Goal: Information Seeking & Learning: Learn about a topic

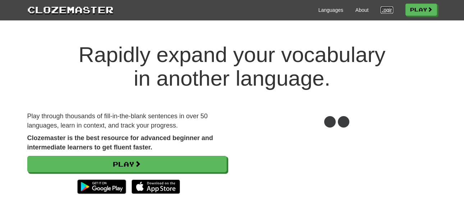
click at [383, 11] on link "Login" at bounding box center [386, 9] width 12 height 7
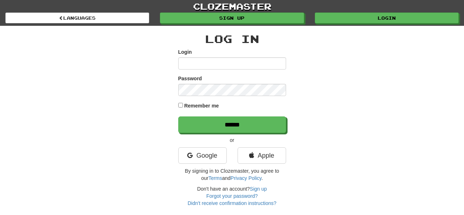
click at [221, 63] on input "Login" at bounding box center [232, 63] width 108 height 12
type input "******"
click at [178, 117] on input "******" at bounding box center [232, 125] width 108 height 17
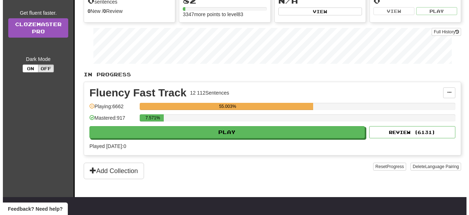
scroll to position [86, 0]
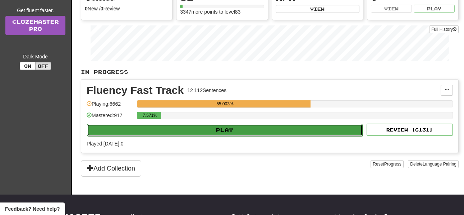
click at [186, 132] on button "Play" at bounding box center [224, 130] width 275 height 12
select select "**"
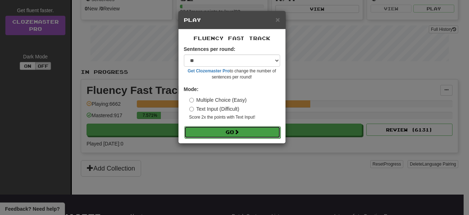
click at [237, 134] on span at bounding box center [236, 132] width 5 height 5
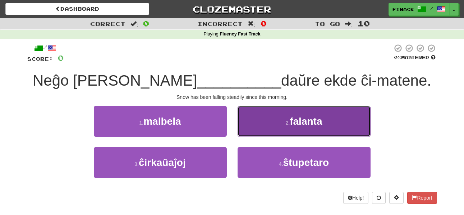
click at [268, 128] on button "2 . falanta" at bounding box center [303, 121] width 133 height 31
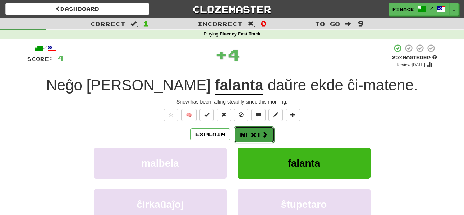
click at [253, 133] on button "Next" at bounding box center [254, 135] width 40 height 17
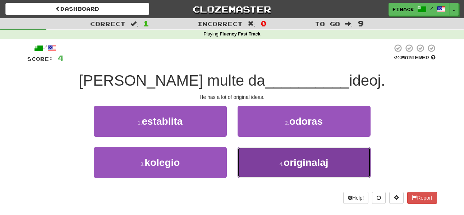
click at [259, 164] on button "4 . originalaj" at bounding box center [303, 162] width 133 height 31
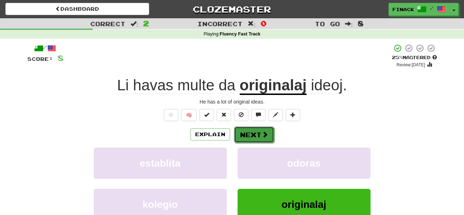
click at [243, 134] on button "Next" at bounding box center [254, 135] width 40 height 17
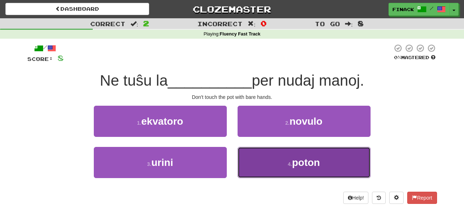
click at [261, 158] on button "4 . poton" at bounding box center [303, 162] width 133 height 31
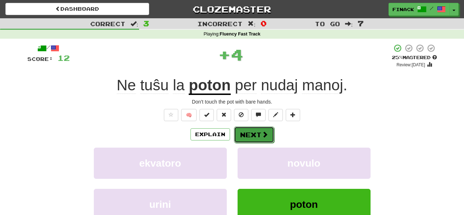
click at [259, 136] on button "Next" at bounding box center [254, 135] width 40 height 17
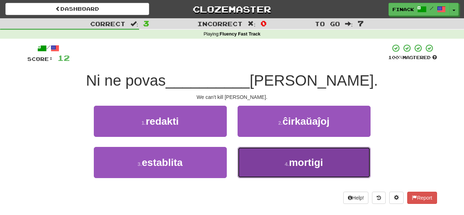
click at [259, 169] on button "4 . mortigi" at bounding box center [303, 162] width 133 height 31
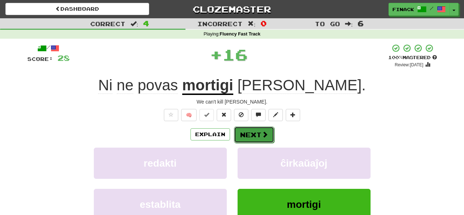
click at [252, 136] on button "Next" at bounding box center [254, 135] width 40 height 17
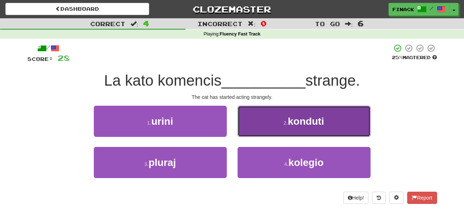
click at [259, 126] on button "2 . konduti" at bounding box center [303, 121] width 133 height 31
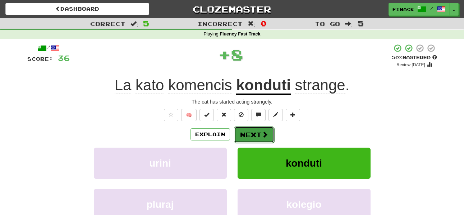
click at [254, 133] on button "Next" at bounding box center [254, 135] width 40 height 17
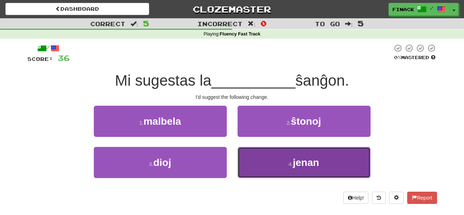
click at [258, 171] on button "4 . jenan" at bounding box center [303, 162] width 133 height 31
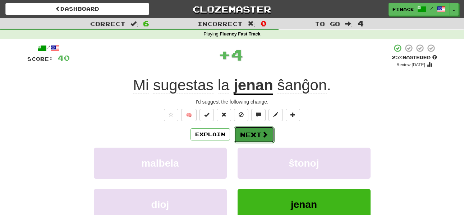
click at [255, 132] on button "Next" at bounding box center [254, 135] width 40 height 17
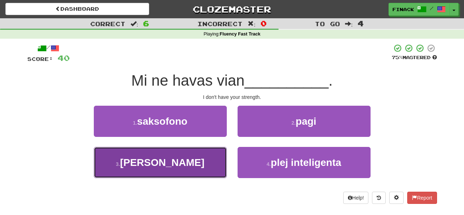
click at [201, 163] on button "3 . forton" at bounding box center [160, 162] width 133 height 31
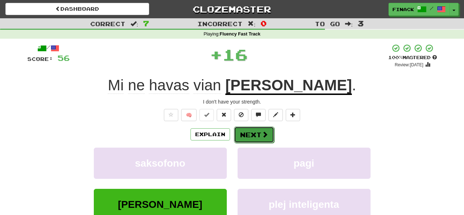
click at [248, 132] on button "Next" at bounding box center [254, 135] width 40 height 17
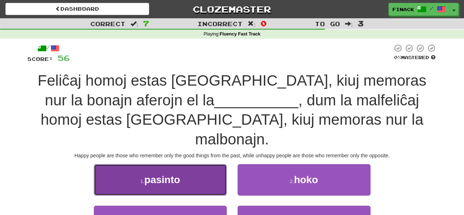
click at [204, 164] on button "1 . pasinto" at bounding box center [160, 179] width 133 height 31
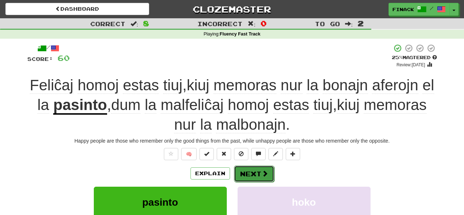
click at [260, 175] on button "Next" at bounding box center [254, 174] width 40 height 17
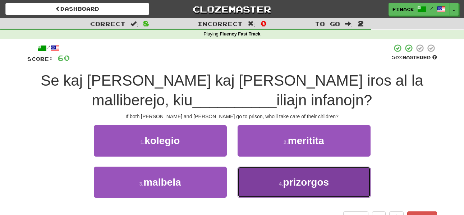
click at [265, 180] on button "4 . prizorgos" at bounding box center [303, 182] width 133 height 31
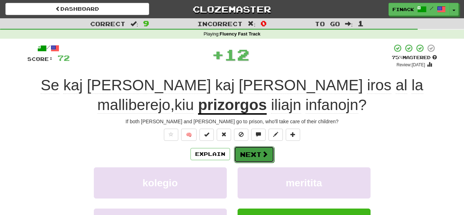
click at [264, 154] on span at bounding box center [264, 154] width 6 height 6
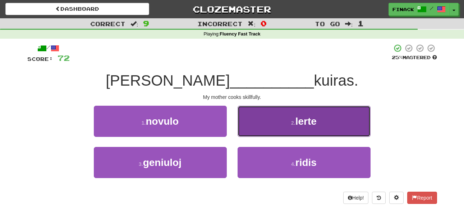
click at [267, 124] on button "2 . lerte" at bounding box center [303, 121] width 133 height 31
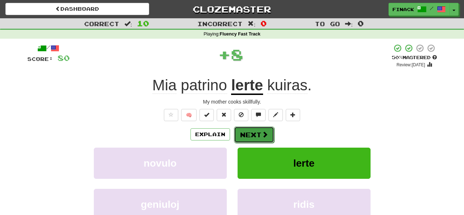
click at [262, 137] on span at bounding box center [264, 134] width 6 height 6
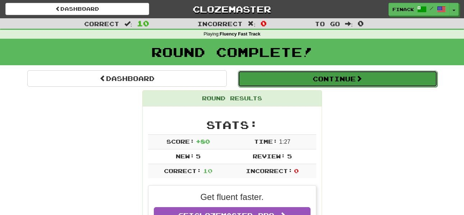
click at [333, 86] on button "Continue" at bounding box center [337, 79] width 199 height 17
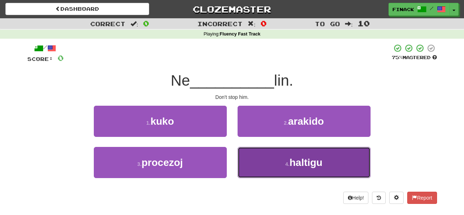
drag, startPoint x: 268, startPoint y: 161, endPoint x: 262, endPoint y: 157, distance: 7.5
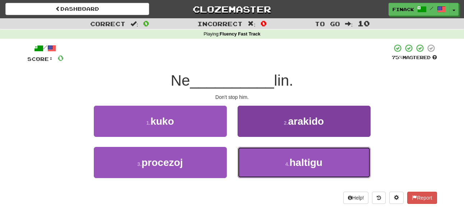
click at [268, 161] on button "4 . haltigu" at bounding box center [303, 162] width 133 height 31
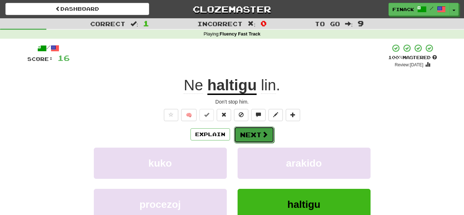
click at [259, 137] on button "Next" at bounding box center [254, 135] width 40 height 17
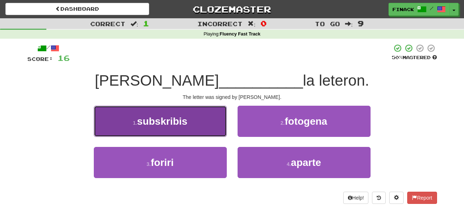
click at [204, 126] on button "1 . subskribis" at bounding box center [160, 121] width 133 height 31
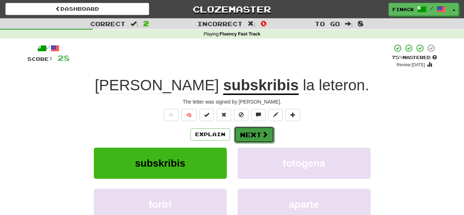
click at [261, 133] on span at bounding box center [264, 134] width 6 height 6
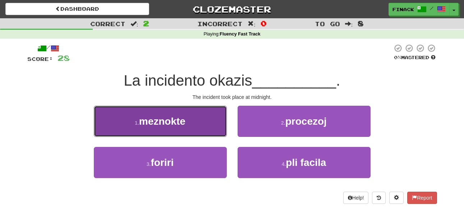
click at [214, 122] on button "1 . meznokte" at bounding box center [160, 121] width 133 height 31
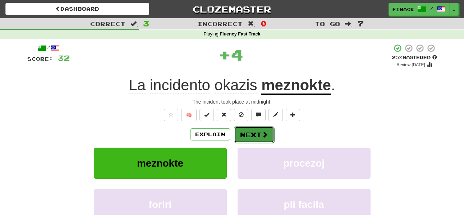
click at [259, 133] on button "Next" at bounding box center [254, 135] width 40 height 17
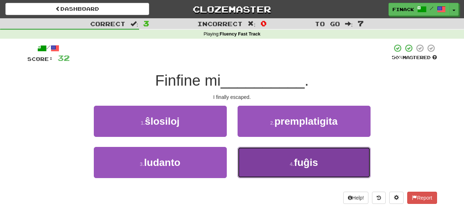
click at [266, 162] on button "4 . fuĝis" at bounding box center [303, 162] width 133 height 31
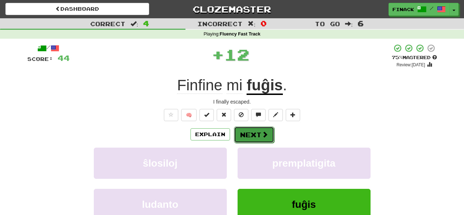
click at [257, 132] on button "Next" at bounding box center [254, 135] width 40 height 17
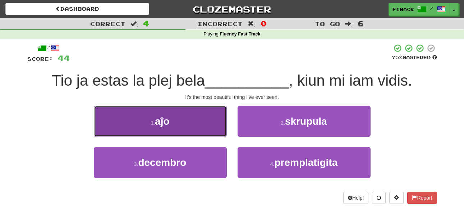
click at [219, 130] on button "1 . aĵo" at bounding box center [160, 121] width 133 height 31
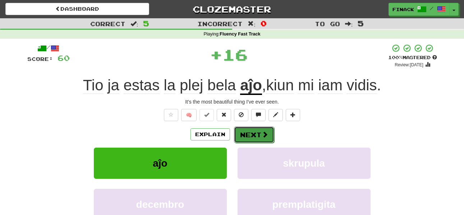
click at [259, 136] on button "Next" at bounding box center [254, 135] width 40 height 17
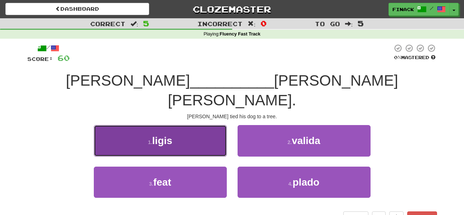
click at [207, 125] on button "1 . ligis" at bounding box center [160, 140] width 133 height 31
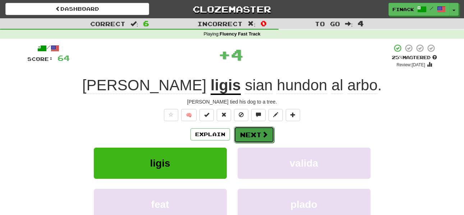
click at [261, 135] on span at bounding box center [264, 134] width 6 height 6
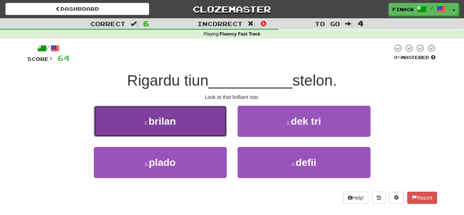
click at [217, 122] on button "1 . brilan" at bounding box center [160, 121] width 133 height 31
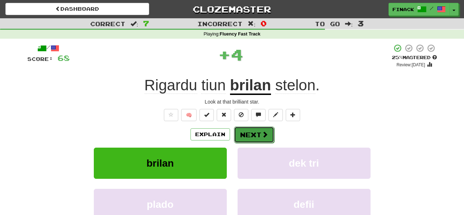
click at [262, 134] on span at bounding box center [264, 134] width 6 height 6
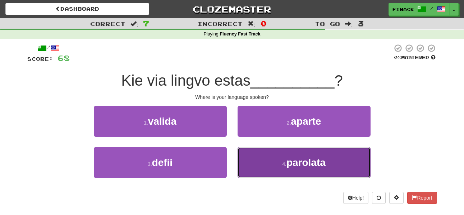
click at [274, 165] on button "4 . parolata" at bounding box center [303, 162] width 133 height 31
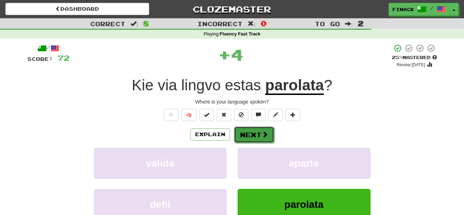
click at [255, 138] on button "Next" at bounding box center [254, 135] width 40 height 17
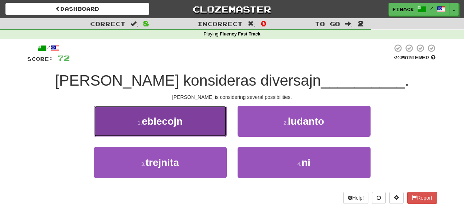
click at [209, 127] on button "1 . eblecojn" at bounding box center [160, 121] width 133 height 31
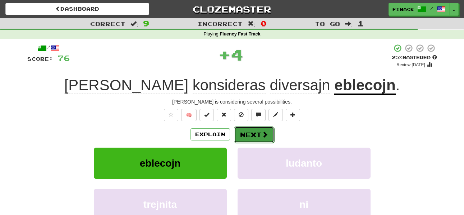
click at [256, 143] on button "Next" at bounding box center [254, 135] width 40 height 17
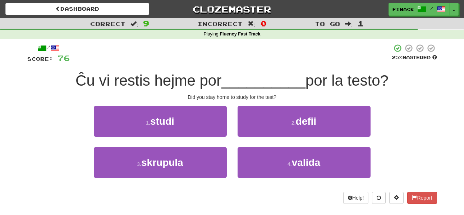
click at [236, 134] on div "2 . defii" at bounding box center [304, 126] width 144 height 41
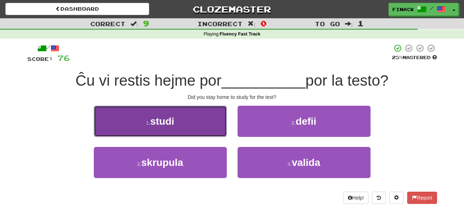
click at [213, 135] on button "1 . studi" at bounding box center [160, 121] width 133 height 31
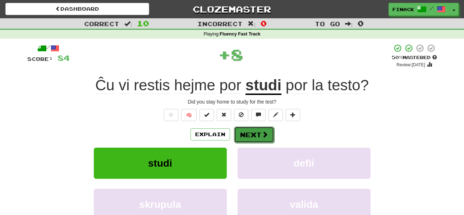
click at [256, 136] on button "Next" at bounding box center [254, 135] width 40 height 17
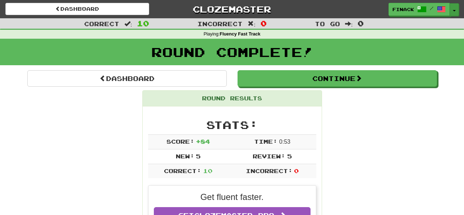
click at [456, 11] on button "Toggle Dropdown" at bounding box center [453, 9] width 9 height 13
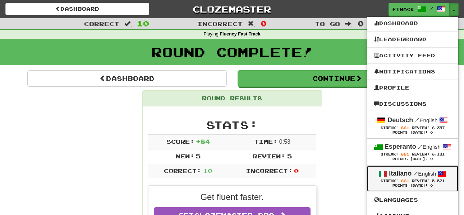
click at [397, 175] on strong "Italiano" at bounding box center [400, 173] width 23 height 7
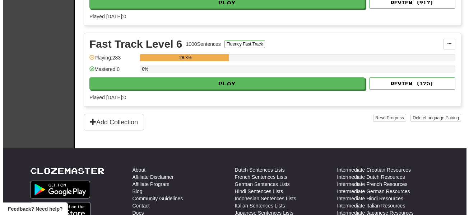
scroll to position [536, 0]
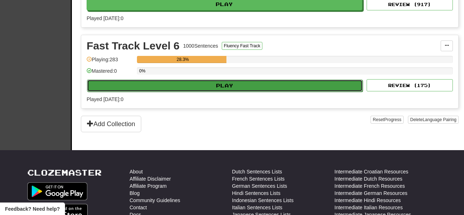
click at [198, 89] on button "Play" at bounding box center [224, 86] width 275 height 12
select select "**"
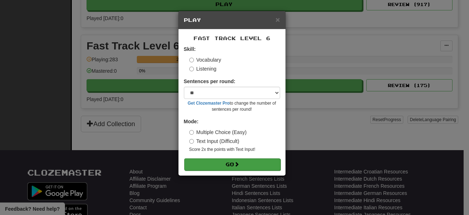
drag, startPoint x: 225, startPoint y: 157, endPoint x: 224, endPoint y: 163, distance: 5.8
click at [225, 157] on form "Skill: Vocabulary Listening Sentences per round: * ** ** ** ** ** *** ******** …" at bounding box center [232, 108] width 96 height 125
click at [224, 164] on button "Go" at bounding box center [232, 165] width 96 height 12
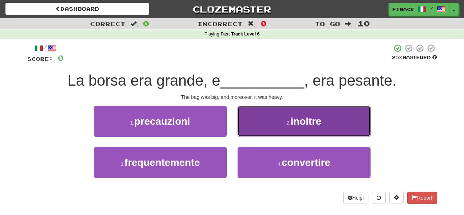
click at [271, 129] on button "2 . inoltre" at bounding box center [303, 121] width 133 height 31
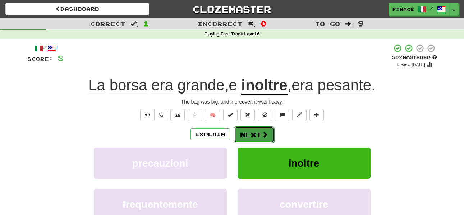
click at [248, 135] on button "Next" at bounding box center [254, 135] width 40 height 17
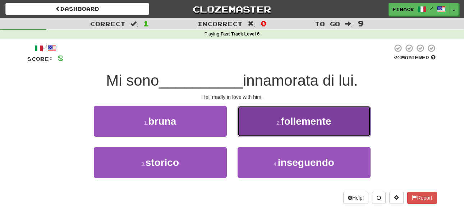
click at [278, 122] on small "2 ." at bounding box center [279, 123] width 4 height 6
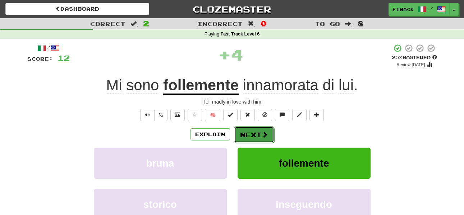
click at [258, 136] on button "Next" at bounding box center [254, 135] width 40 height 17
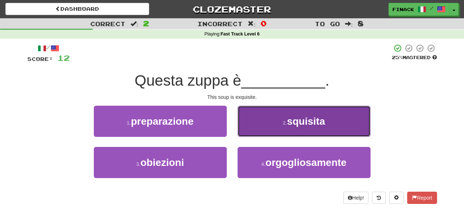
click at [255, 127] on button "2 . squisita" at bounding box center [303, 121] width 133 height 31
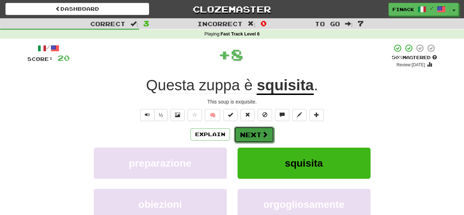
click at [246, 133] on button "Next" at bounding box center [254, 135] width 40 height 17
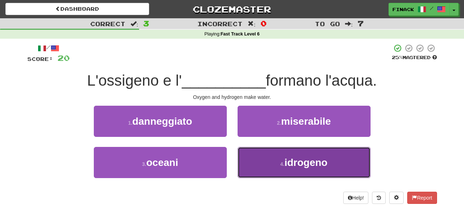
click at [264, 168] on button "4 . idrogeno" at bounding box center [303, 162] width 133 height 31
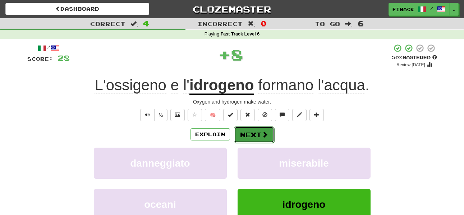
click at [246, 136] on button "Next" at bounding box center [254, 135] width 40 height 17
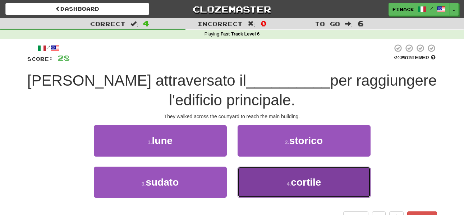
click at [259, 183] on button "4 . cortile" at bounding box center [303, 182] width 133 height 31
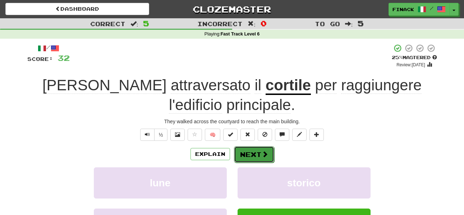
click at [255, 157] on button "Next" at bounding box center [254, 155] width 40 height 17
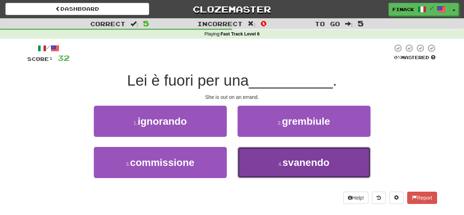
click at [254, 164] on button "4 . svanendo" at bounding box center [303, 162] width 133 height 31
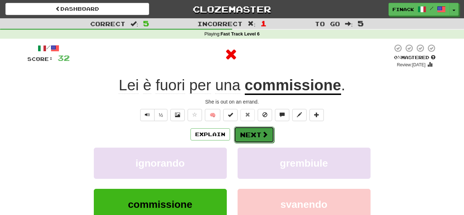
click at [247, 136] on button "Next" at bounding box center [254, 135] width 40 height 17
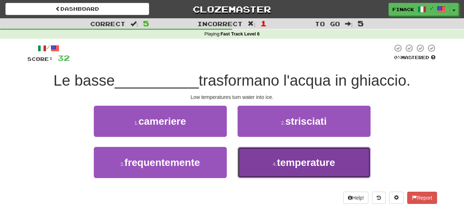
click at [263, 166] on button "4 . temperature" at bounding box center [303, 162] width 133 height 31
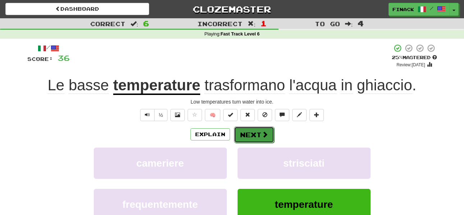
click at [248, 135] on button "Next" at bounding box center [254, 135] width 40 height 17
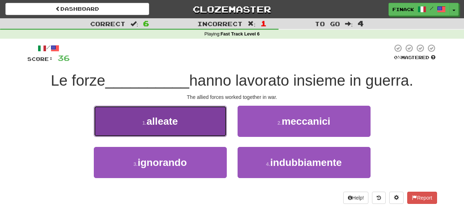
click at [201, 124] on button "1 . alleate" at bounding box center [160, 121] width 133 height 31
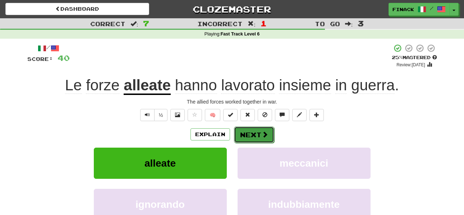
click at [256, 137] on button "Next" at bounding box center [254, 135] width 40 height 17
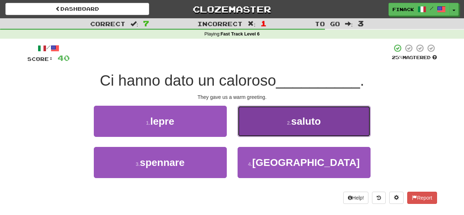
click at [258, 134] on button "2 . saluto" at bounding box center [303, 121] width 133 height 31
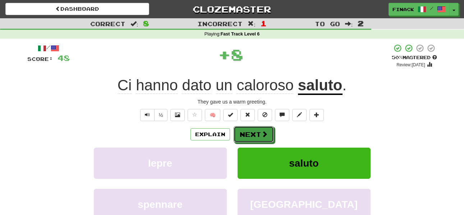
click at [258, 134] on button "Next" at bounding box center [253, 134] width 40 height 17
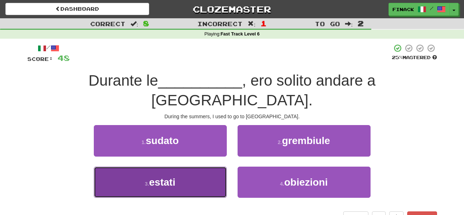
click at [180, 167] on button "3 . estati" at bounding box center [160, 182] width 133 height 31
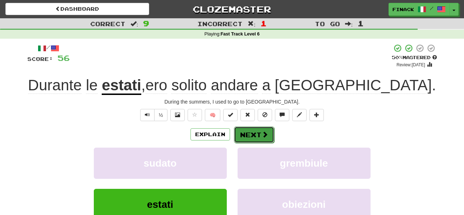
click at [250, 137] on button "Next" at bounding box center [254, 135] width 40 height 17
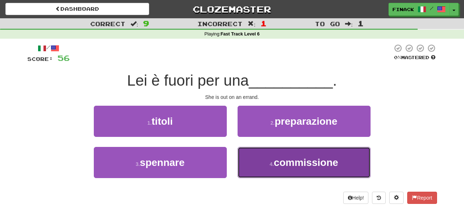
click at [267, 163] on button "4 . commissione" at bounding box center [303, 162] width 133 height 31
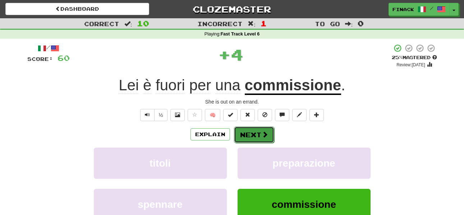
click at [249, 132] on button "Next" at bounding box center [254, 135] width 40 height 17
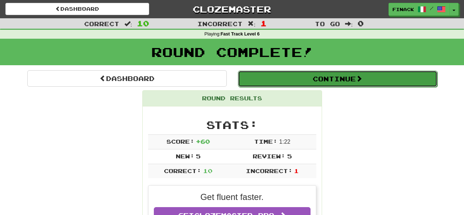
click at [291, 79] on button "Continue" at bounding box center [337, 79] width 199 height 17
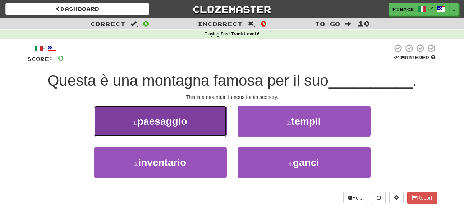
click at [184, 112] on button "1 . paesaggio" at bounding box center [160, 121] width 133 height 31
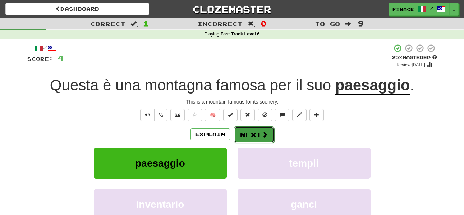
click at [241, 135] on button "Next" at bounding box center [254, 135] width 40 height 17
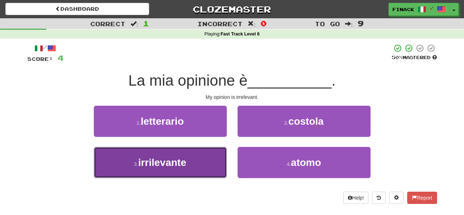
click at [201, 168] on button "3 . irrilevante" at bounding box center [160, 162] width 133 height 31
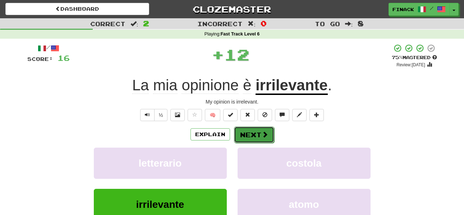
click at [252, 134] on button "Next" at bounding box center [254, 135] width 40 height 17
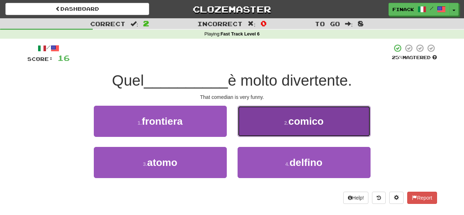
click at [261, 130] on button "2 . comico" at bounding box center [303, 121] width 133 height 31
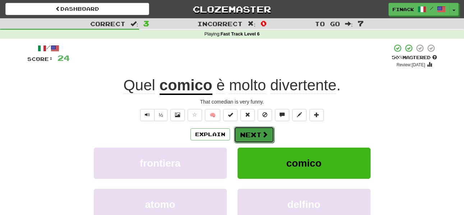
click at [256, 135] on button "Next" at bounding box center [254, 135] width 40 height 17
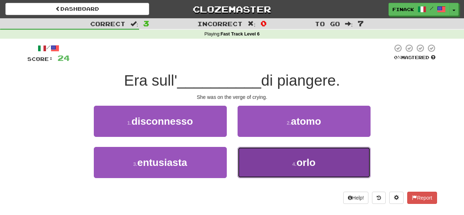
click at [253, 169] on button "4 . orlo" at bounding box center [303, 162] width 133 height 31
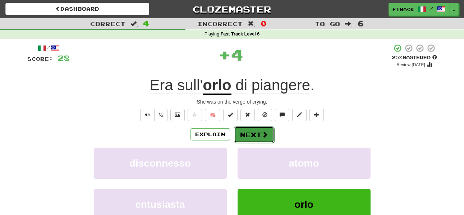
click at [252, 133] on button "Next" at bounding box center [254, 135] width 40 height 17
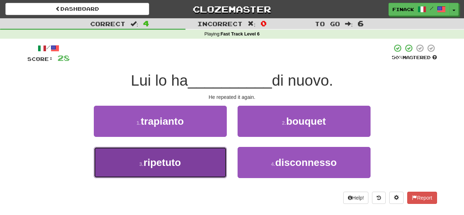
click at [203, 163] on button "3 . ripetuto" at bounding box center [160, 162] width 133 height 31
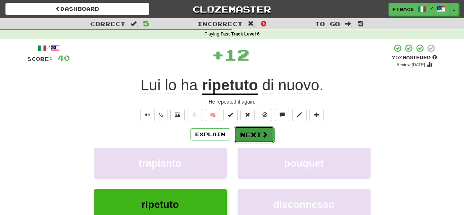
click at [245, 134] on button "Next" at bounding box center [254, 135] width 40 height 17
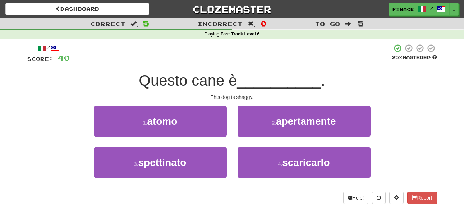
click at [230, 167] on div "3 . spettinato" at bounding box center [160, 167] width 144 height 41
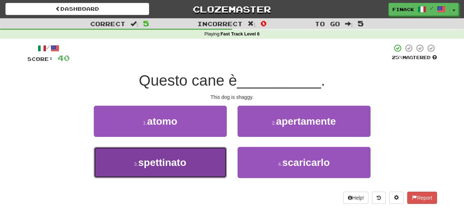
click at [213, 165] on button "3 . spettinato" at bounding box center [160, 162] width 133 height 31
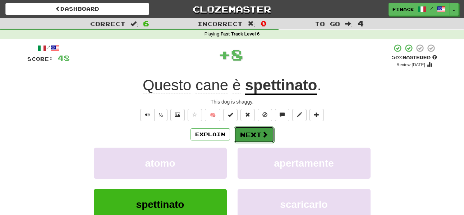
click at [259, 132] on button "Next" at bounding box center [254, 135] width 40 height 17
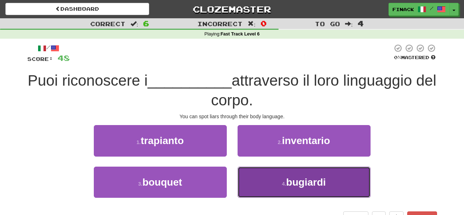
click at [256, 186] on button "4 . bugiardi" at bounding box center [303, 182] width 133 height 31
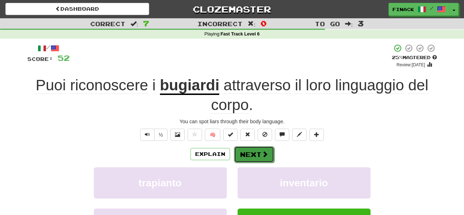
click at [256, 158] on button "Next" at bounding box center [254, 155] width 40 height 17
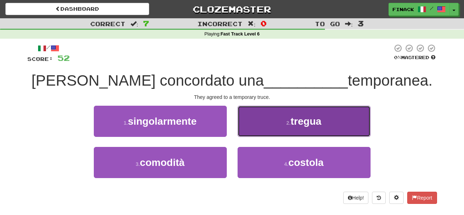
click at [261, 128] on button "2 . tregua" at bounding box center [303, 121] width 133 height 31
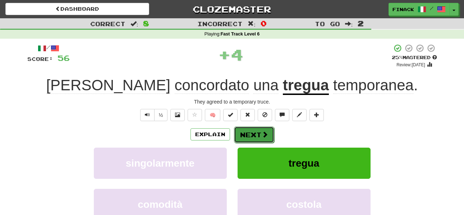
click at [253, 135] on button "Next" at bounding box center [254, 135] width 40 height 17
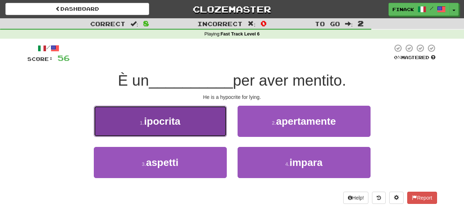
click at [210, 124] on button "1 . ipocrita" at bounding box center [160, 121] width 133 height 31
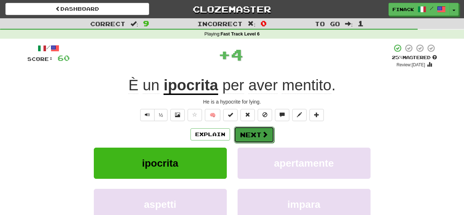
click at [247, 135] on button "Next" at bounding box center [254, 135] width 40 height 17
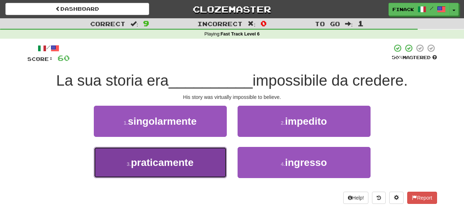
click at [207, 167] on button "3 . praticamente" at bounding box center [160, 162] width 133 height 31
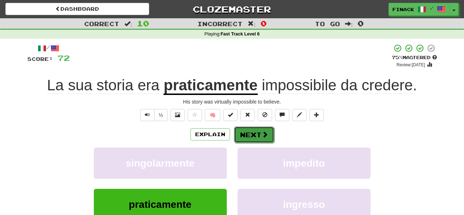
click at [252, 138] on button "Next" at bounding box center [254, 135] width 40 height 17
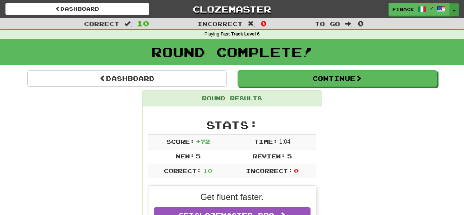
click at [454, 12] on button "Toggle Dropdown" at bounding box center [453, 9] width 9 height 13
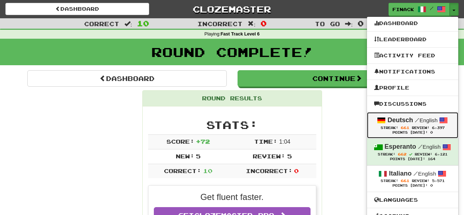
click at [400, 126] on span "661" at bounding box center [404, 128] width 9 height 4
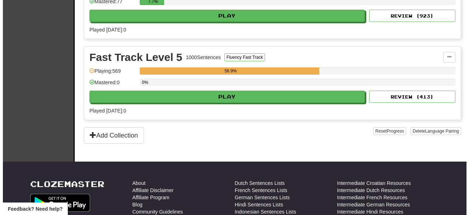
scroll to position [436, 0]
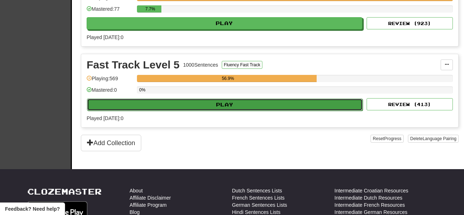
click at [231, 107] on button "Play" at bounding box center [224, 105] width 275 height 12
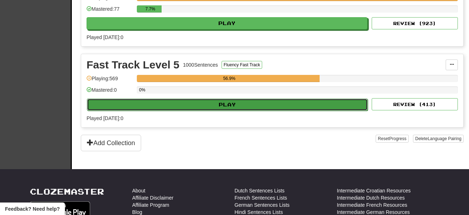
select select "**"
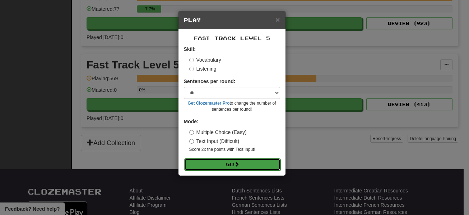
click at [197, 169] on button "Go" at bounding box center [232, 165] width 96 height 12
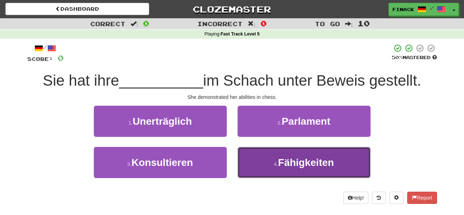
click at [259, 165] on button "4 . Fähigkeiten" at bounding box center [303, 162] width 133 height 31
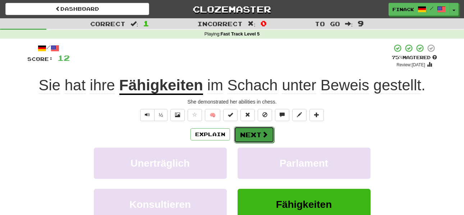
click at [256, 134] on button "Next" at bounding box center [254, 135] width 40 height 17
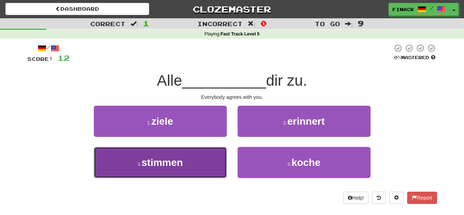
click at [185, 178] on button "3 . stimmen" at bounding box center [160, 162] width 133 height 31
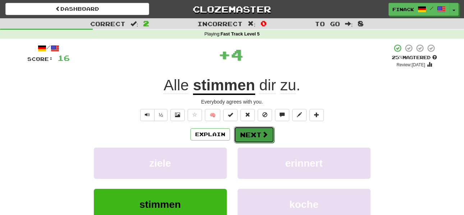
click at [258, 131] on button "Next" at bounding box center [254, 135] width 40 height 17
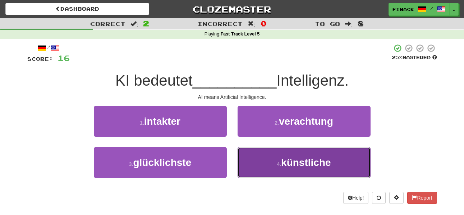
click at [277, 169] on button "4 . künstliche" at bounding box center [303, 162] width 133 height 31
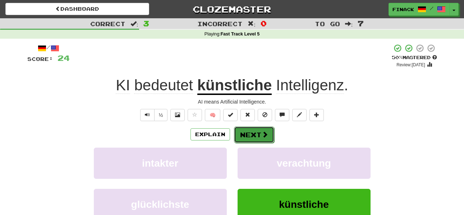
click at [257, 130] on button "Next" at bounding box center [254, 135] width 40 height 17
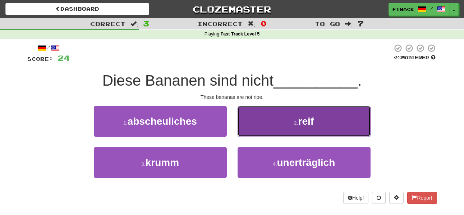
click at [261, 130] on button "2 . reif" at bounding box center [303, 121] width 133 height 31
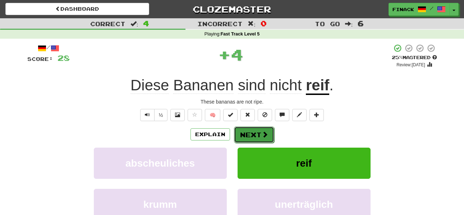
click at [247, 134] on button "Next" at bounding box center [254, 135] width 40 height 17
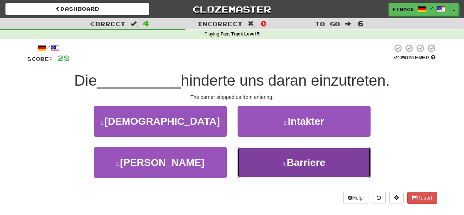
click at [267, 167] on button "4 . Barriere" at bounding box center [303, 162] width 133 height 31
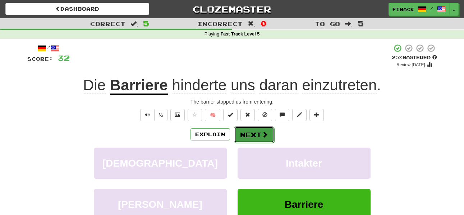
click at [248, 133] on button "Next" at bounding box center [254, 135] width 40 height 17
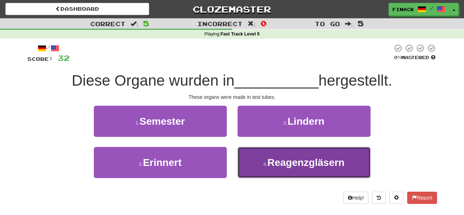
click at [267, 162] on small "4 ." at bounding box center [265, 165] width 4 height 6
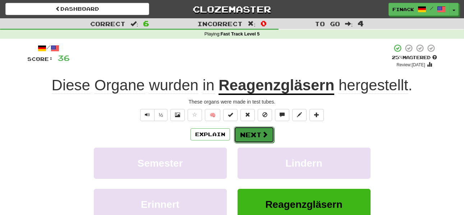
click at [255, 136] on button "Next" at bounding box center [254, 135] width 40 height 17
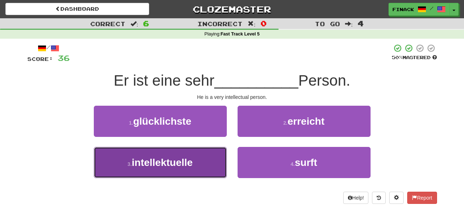
click at [198, 166] on button "3 . intellektuelle" at bounding box center [160, 162] width 133 height 31
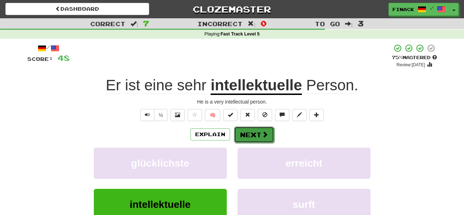
click at [251, 136] on button "Next" at bounding box center [254, 135] width 40 height 17
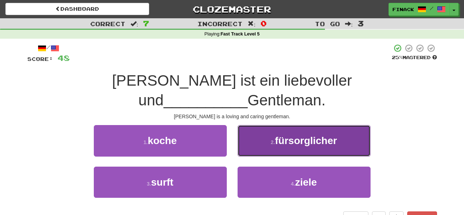
click at [254, 125] on button "2 . fürsorglicher" at bounding box center [303, 140] width 133 height 31
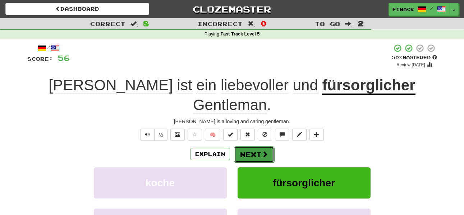
click at [270, 147] on button "Next" at bounding box center [254, 155] width 40 height 17
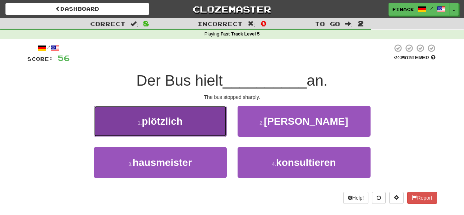
click at [213, 126] on button "1 . plötzlich" at bounding box center [160, 121] width 133 height 31
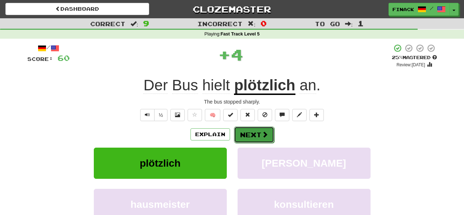
click at [260, 134] on button "Next" at bounding box center [254, 135] width 40 height 17
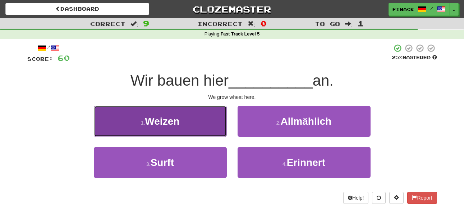
click at [206, 125] on button "1 . Weizen" at bounding box center [160, 121] width 133 height 31
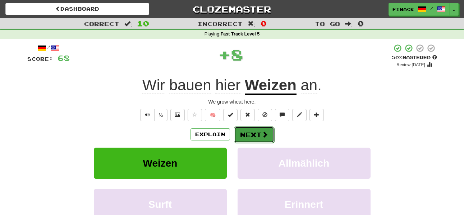
click at [258, 133] on button "Next" at bounding box center [254, 135] width 40 height 17
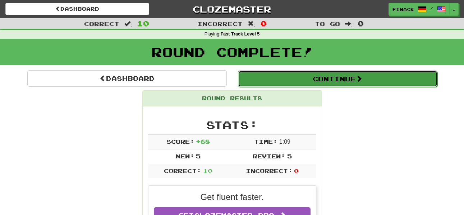
click at [260, 84] on button "Continue" at bounding box center [337, 79] width 199 height 17
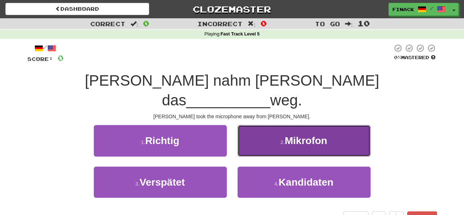
click at [268, 125] on button "2 . Mikrofon" at bounding box center [303, 140] width 133 height 31
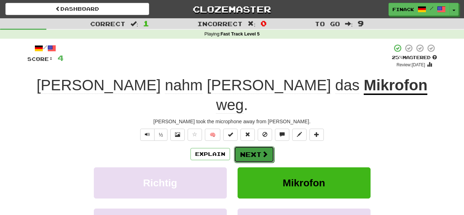
click at [255, 147] on button "Next" at bounding box center [254, 155] width 40 height 17
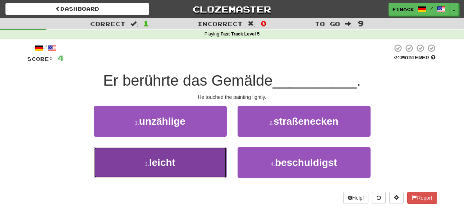
click at [205, 162] on button "3 . leicht" at bounding box center [160, 162] width 133 height 31
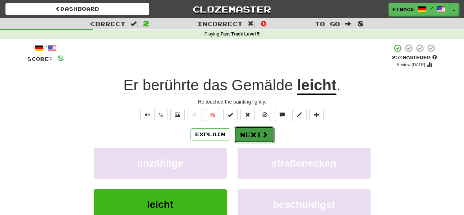
click at [254, 140] on button "Next" at bounding box center [254, 135] width 40 height 17
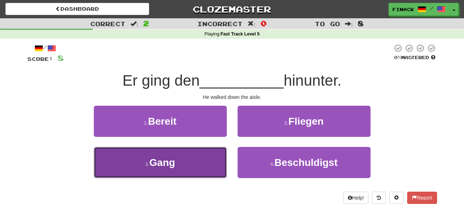
click at [199, 161] on button "3 . Gang" at bounding box center [160, 162] width 133 height 31
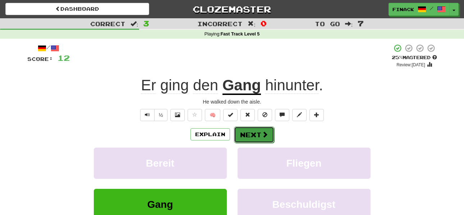
click at [257, 137] on button "Next" at bounding box center [254, 135] width 40 height 17
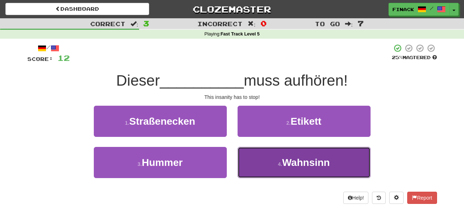
click at [265, 160] on button "4 . Wahnsinn" at bounding box center [303, 162] width 133 height 31
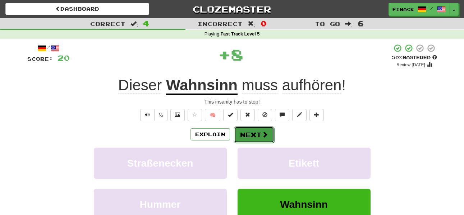
click at [254, 135] on button "Next" at bounding box center [254, 135] width 40 height 17
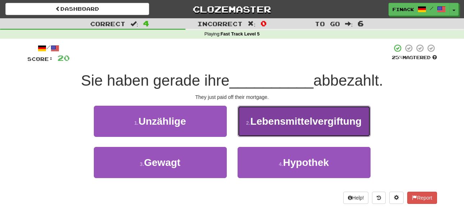
click at [255, 130] on button "2 . Lebensmittelvergiftung" at bounding box center [303, 121] width 133 height 31
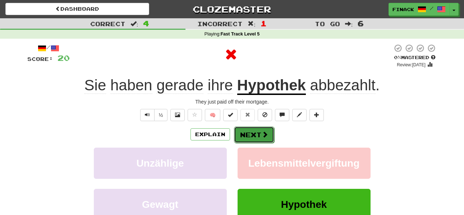
click at [255, 135] on button "Next" at bounding box center [254, 135] width 40 height 17
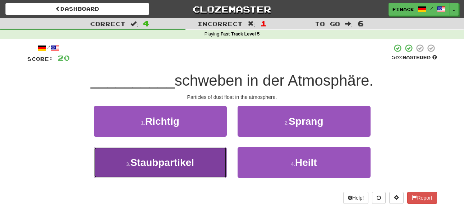
click at [200, 158] on button "3 . Staubpartikel" at bounding box center [160, 162] width 133 height 31
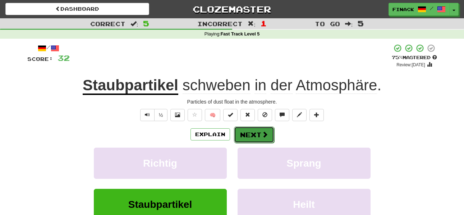
click at [265, 137] on span at bounding box center [264, 134] width 6 height 6
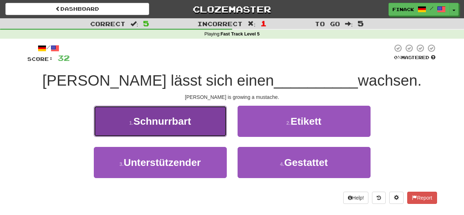
click at [209, 123] on button "1 . Schnurrbart" at bounding box center [160, 121] width 133 height 31
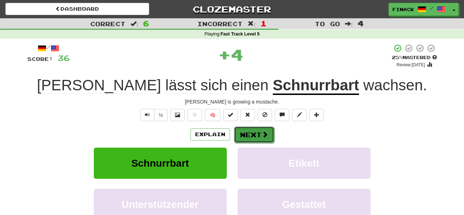
click at [254, 137] on button "Next" at bounding box center [254, 135] width 40 height 17
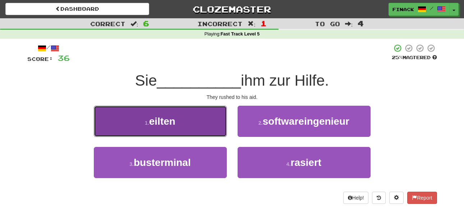
click at [212, 125] on button "1 . eilten" at bounding box center [160, 121] width 133 height 31
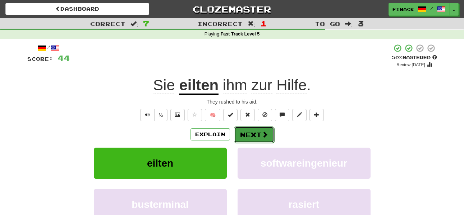
click at [254, 134] on button "Next" at bounding box center [254, 135] width 40 height 17
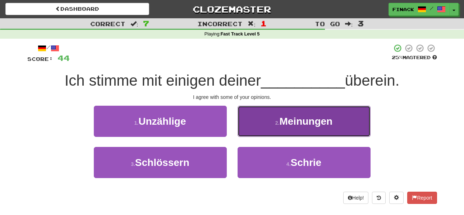
click at [252, 128] on button "2 . Meinungen" at bounding box center [303, 121] width 133 height 31
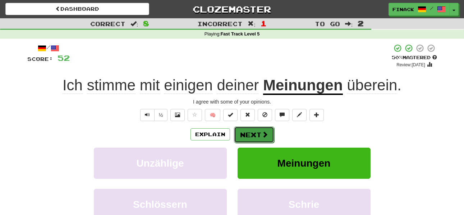
click at [257, 136] on button "Next" at bounding box center [254, 135] width 40 height 17
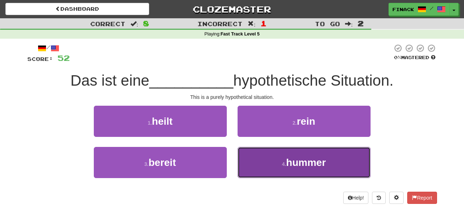
click at [276, 161] on button "4 . hummer" at bounding box center [303, 162] width 133 height 31
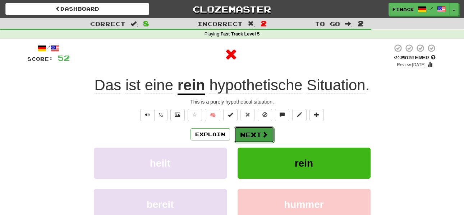
click at [253, 132] on button "Next" at bounding box center [254, 135] width 40 height 17
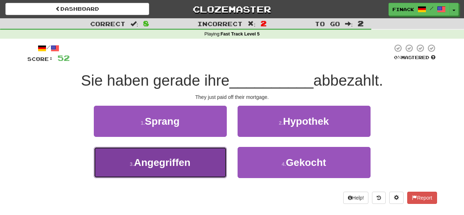
click at [214, 161] on button "3 . Angegriffen" at bounding box center [160, 162] width 133 height 31
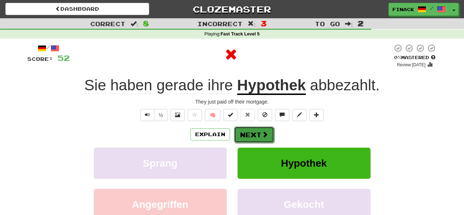
click at [254, 131] on button "Next" at bounding box center [254, 135] width 40 height 17
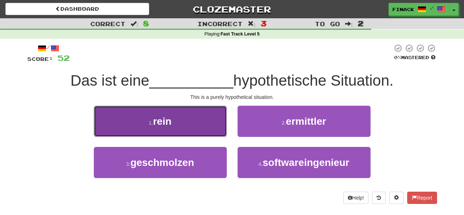
click at [198, 122] on button "1 . rein" at bounding box center [160, 121] width 133 height 31
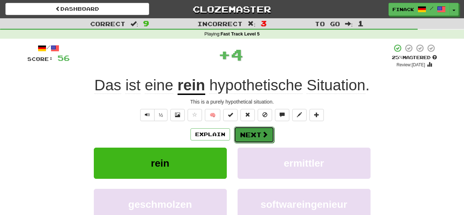
click at [250, 134] on button "Next" at bounding box center [254, 135] width 40 height 17
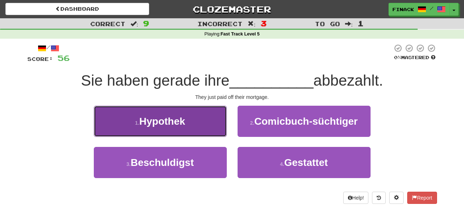
click at [177, 123] on span "Hypothek" at bounding box center [162, 121] width 46 height 11
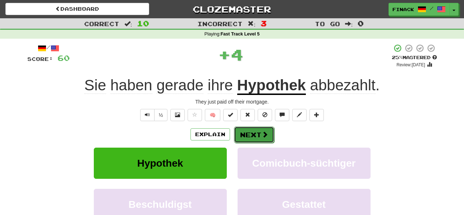
click at [257, 134] on button "Next" at bounding box center [254, 135] width 40 height 17
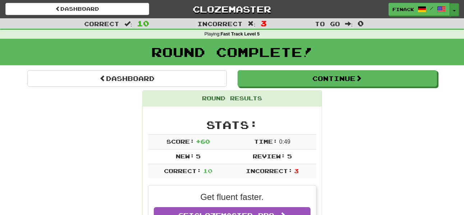
click at [452, 11] on span "button" at bounding box center [453, 10] width 3 height 1
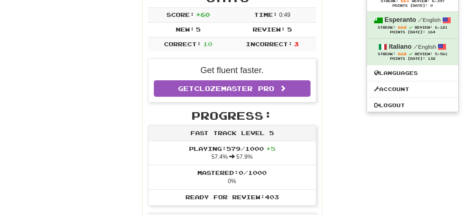
scroll to position [129, 0]
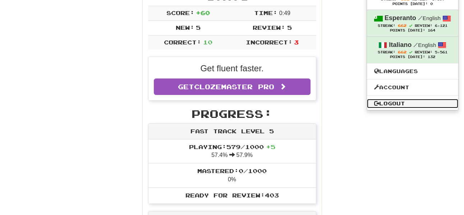
click at [400, 103] on link "Logout" at bounding box center [412, 103] width 91 height 9
